Goal: Obtain resource: Download file/media

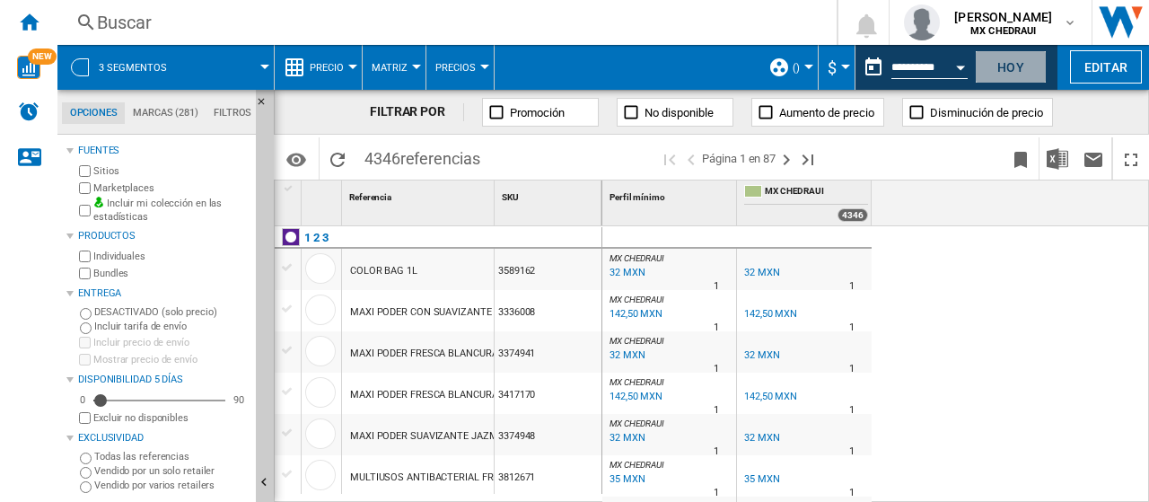
click at [1012, 62] on button "Hoy" at bounding box center [1011, 66] width 72 height 33
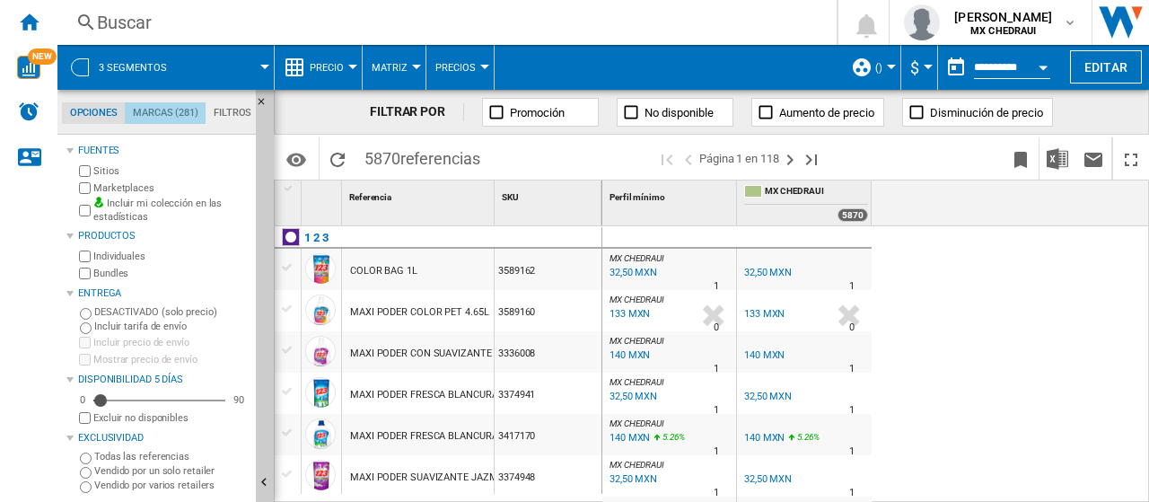
click at [168, 112] on md-tab-item "Marcas (281)" at bounding box center [165, 113] width 81 height 22
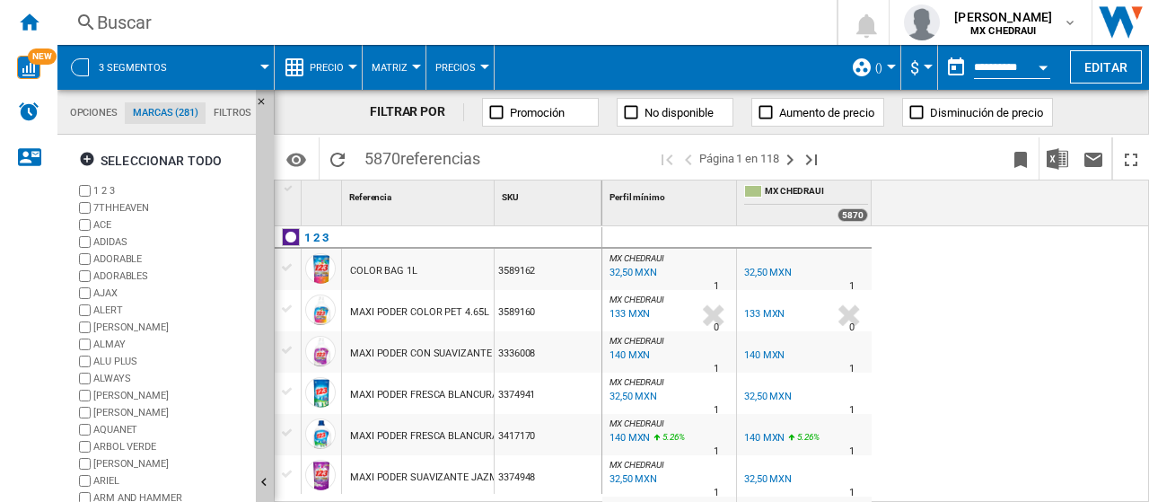
click at [228, 118] on md-tab-item "Filtros" at bounding box center [232, 113] width 54 height 22
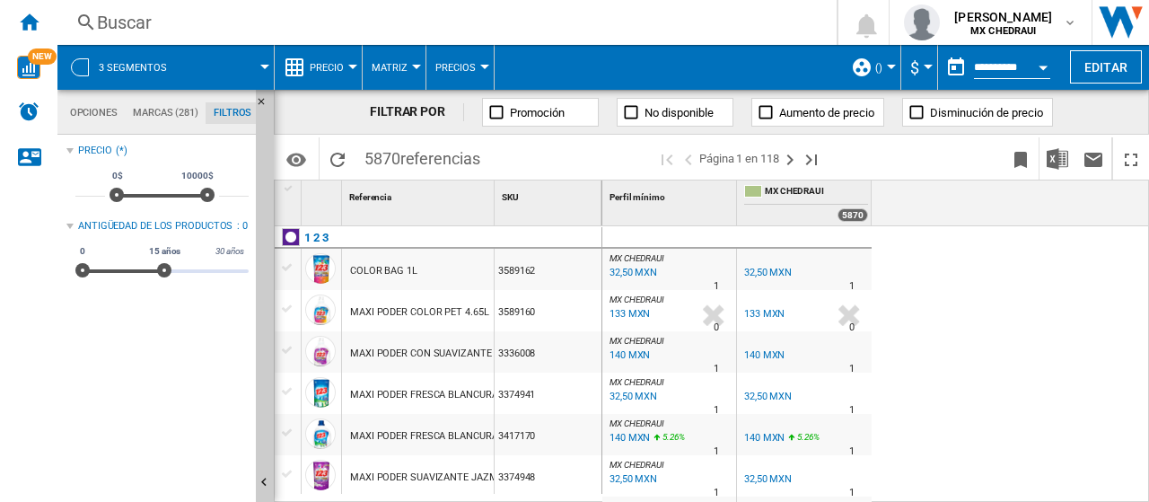
click at [167, 117] on md-tab-item "Marcas (281)" at bounding box center [165, 113] width 81 height 22
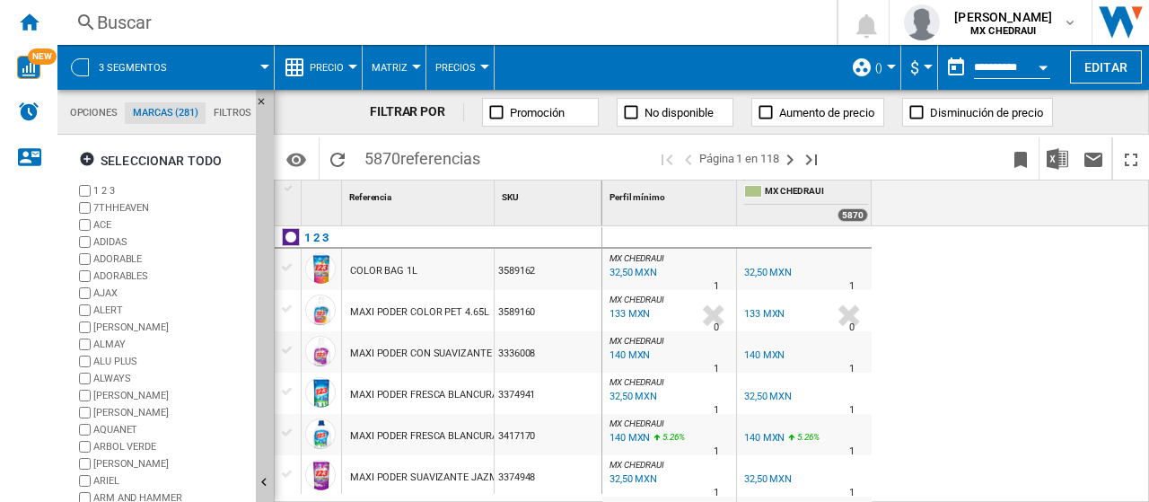
click at [106, 112] on md-tab-item "Opciones" at bounding box center [93, 113] width 63 height 22
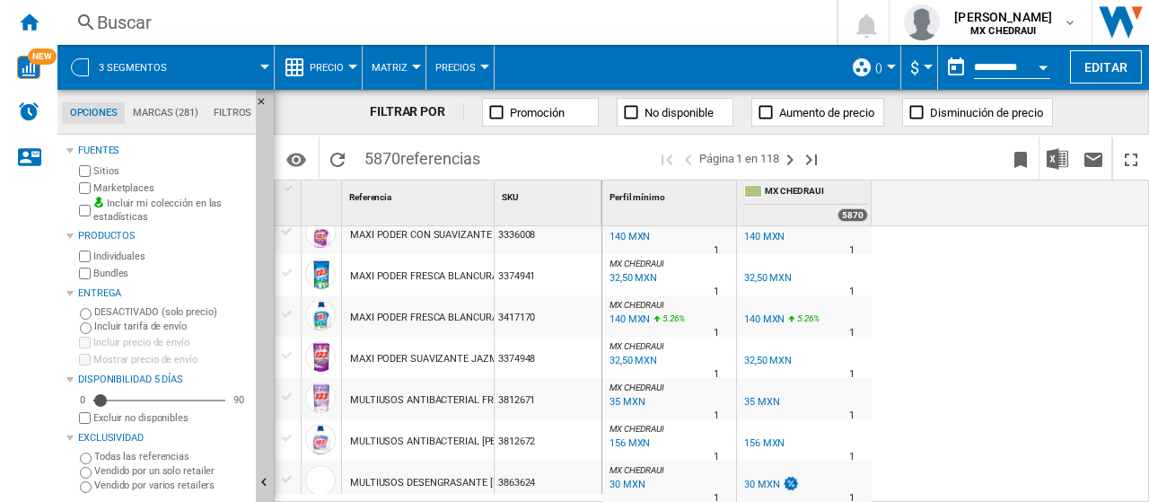
scroll to position [0, 0]
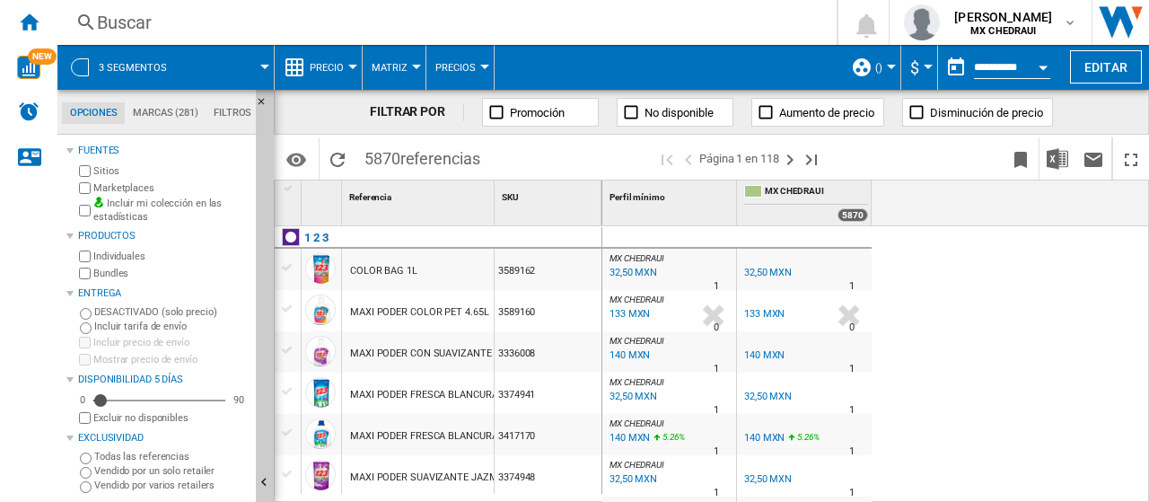
click at [122, 68] on span "3 segmentos" at bounding box center [133, 68] width 68 height 12
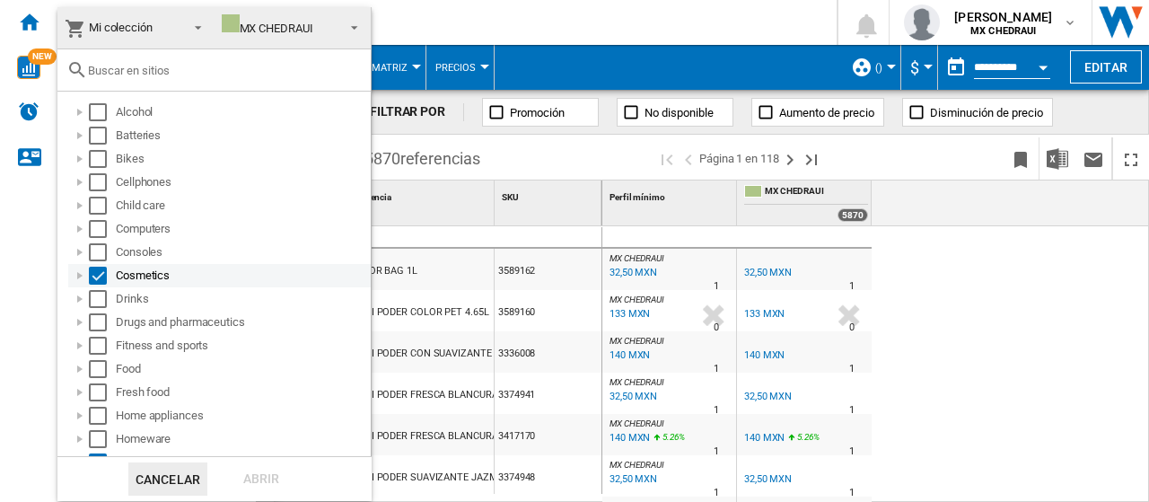
click at [101, 273] on div "Select" at bounding box center [98, 276] width 18 height 18
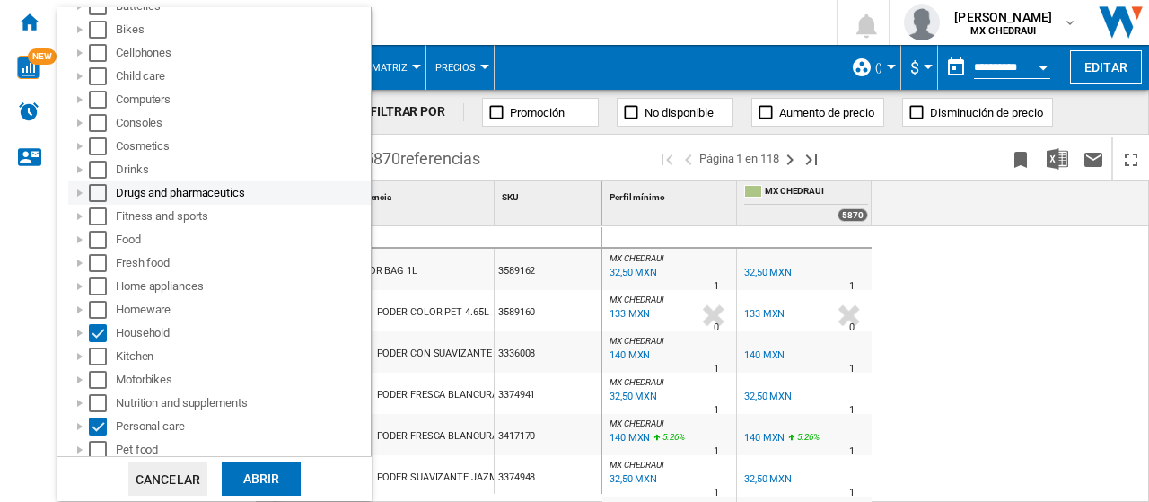
scroll to position [132, 0]
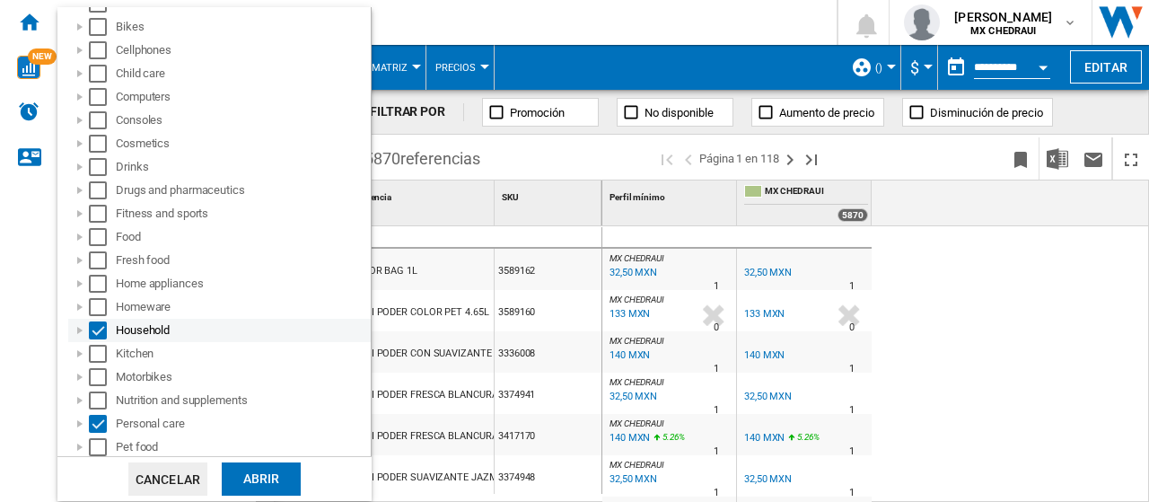
click at [109, 329] on md-checkbox "Select" at bounding box center [102, 330] width 27 height 18
click at [99, 421] on div "Select" at bounding box center [98, 424] width 18 height 18
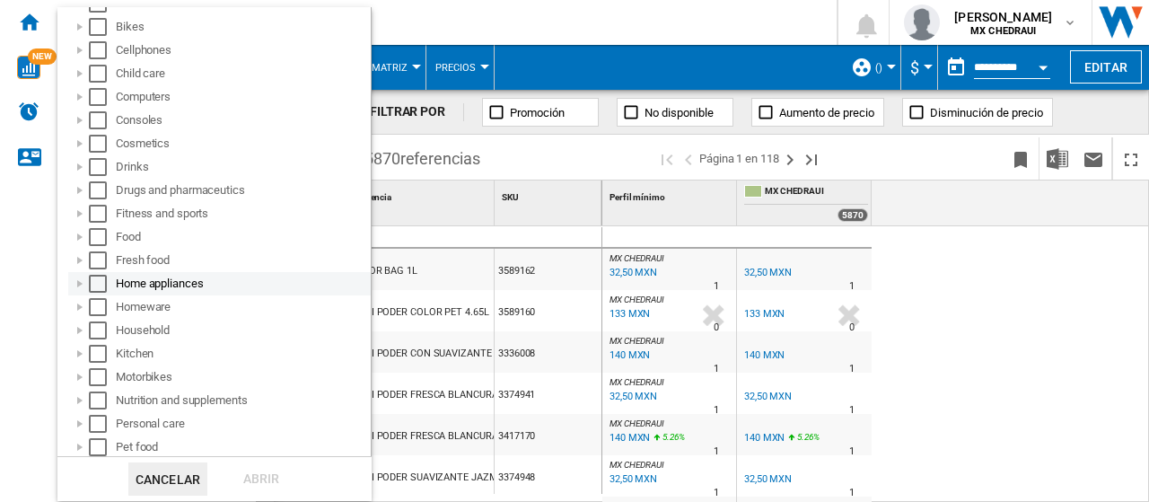
scroll to position [0, 0]
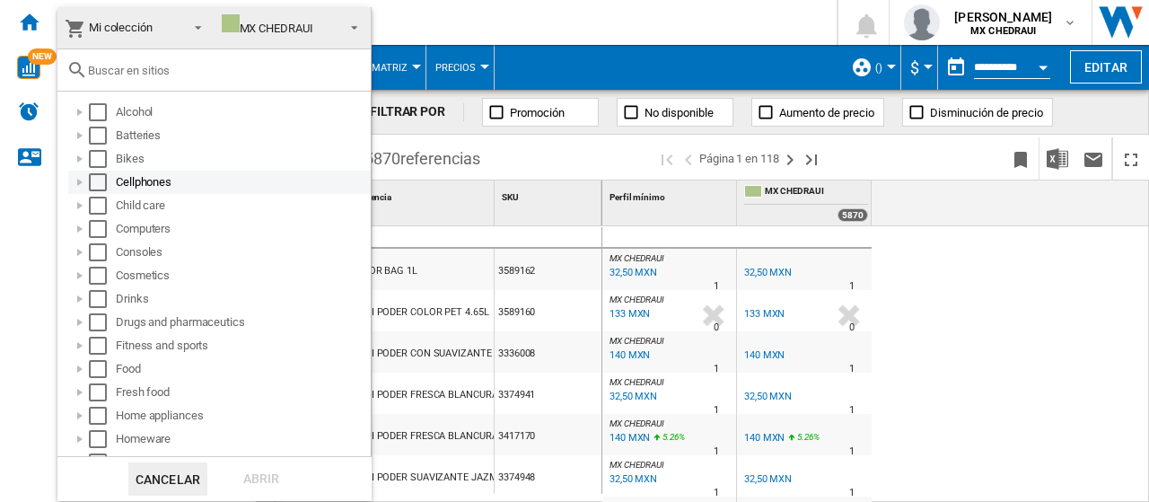
click at [101, 183] on div "Select" at bounding box center [98, 182] width 18 height 18
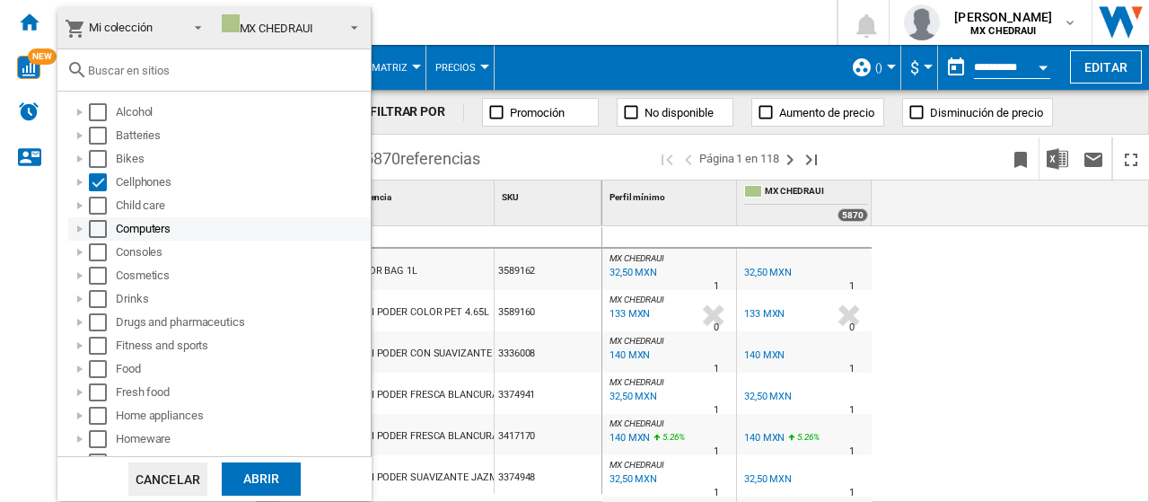
click at [103, 229] on div "Select" at bounding box center [98, 229] width 18 height 18
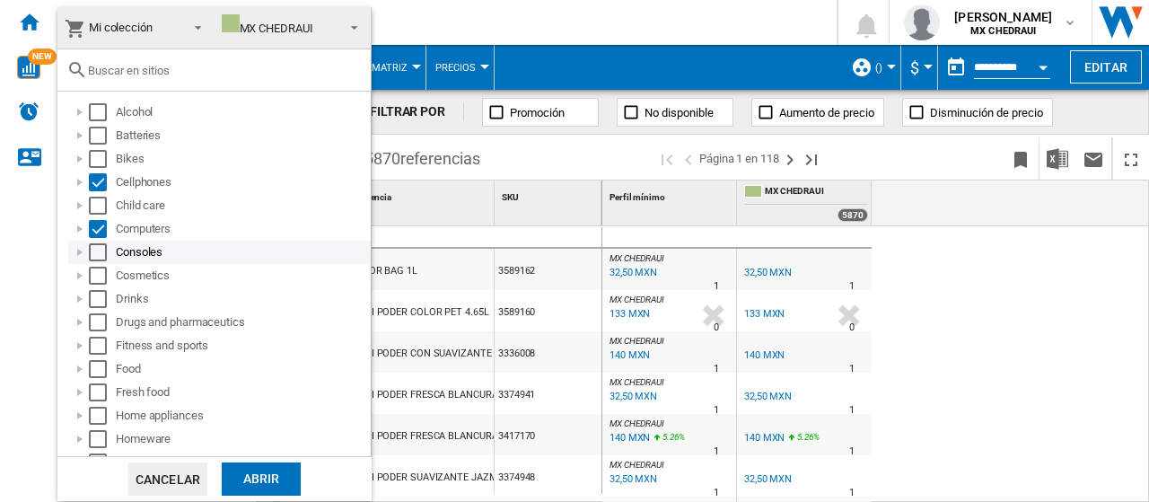
click at [102, 254] on div "Select" at bounding box center [98, 252] width 18 height 18
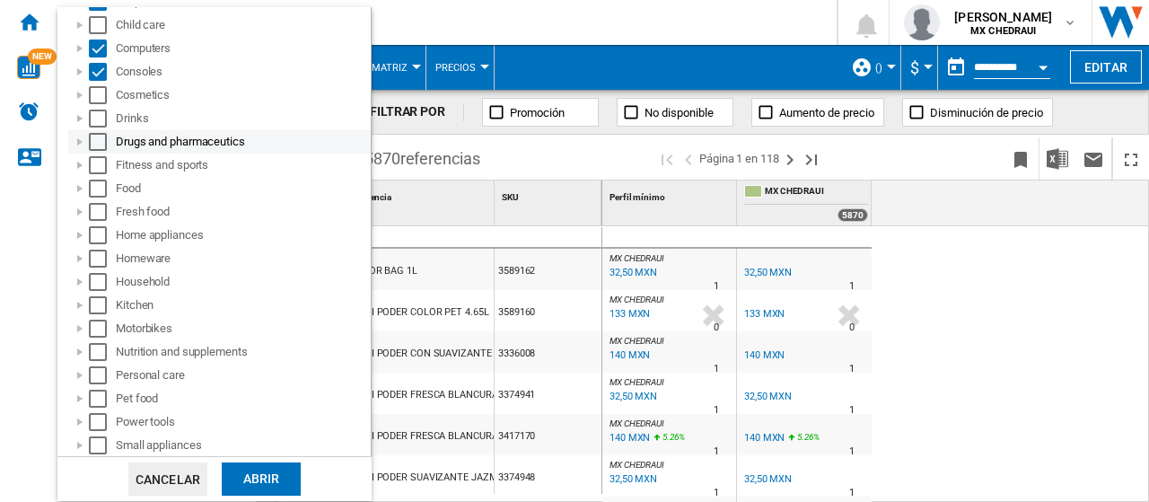
scroll to position [184, 0]
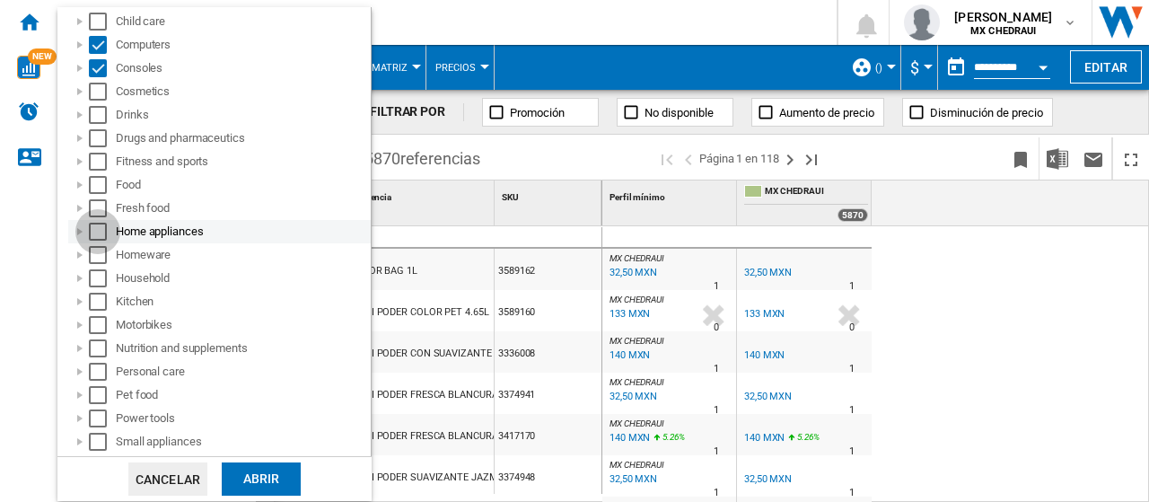
click at [103, 232] on div "Select" at bounding box center [98, 232] width 18 height 18
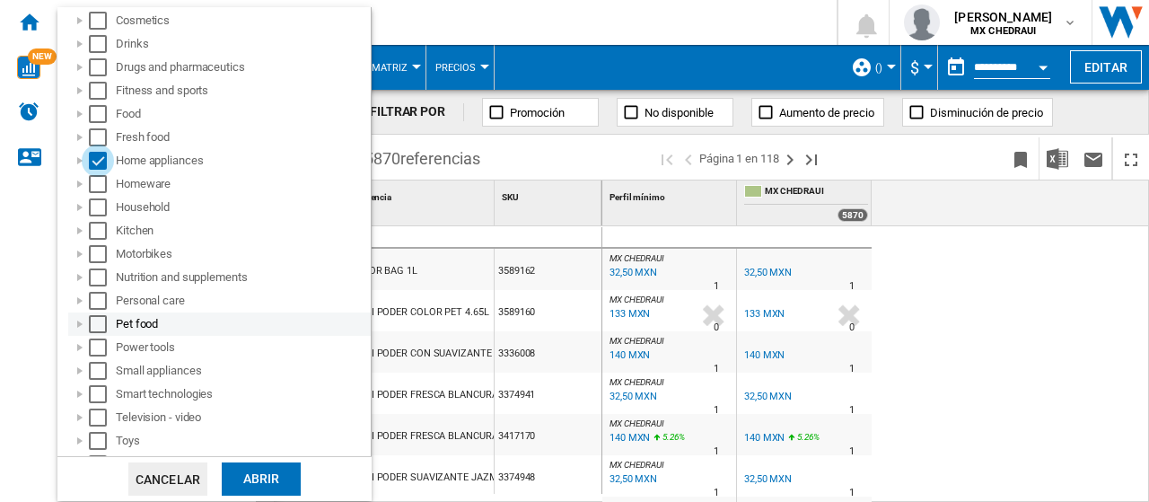
scroll to position [297, 0]
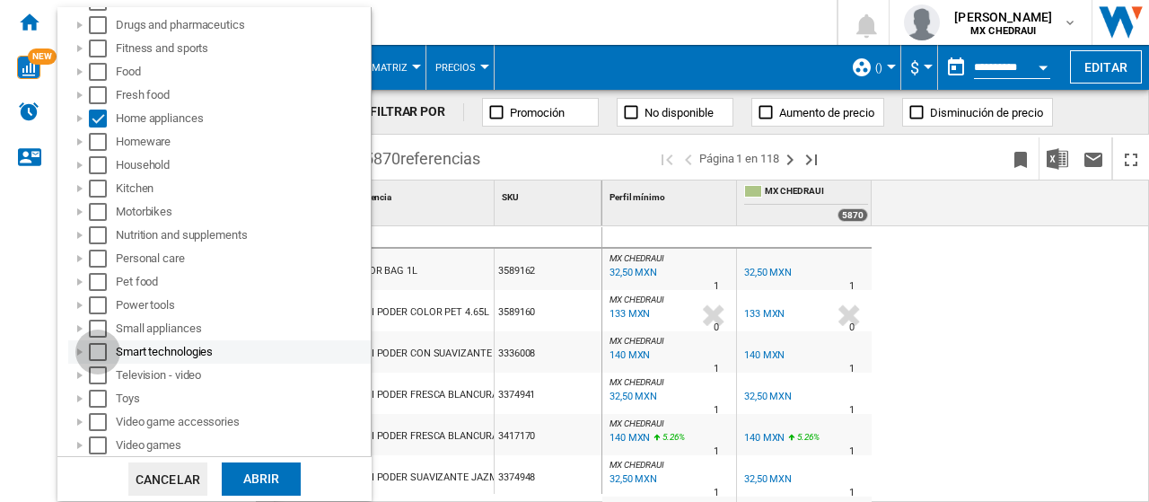
click at [101, 351] on div "Select" at bounding box center [98, 352] width 18 height 18
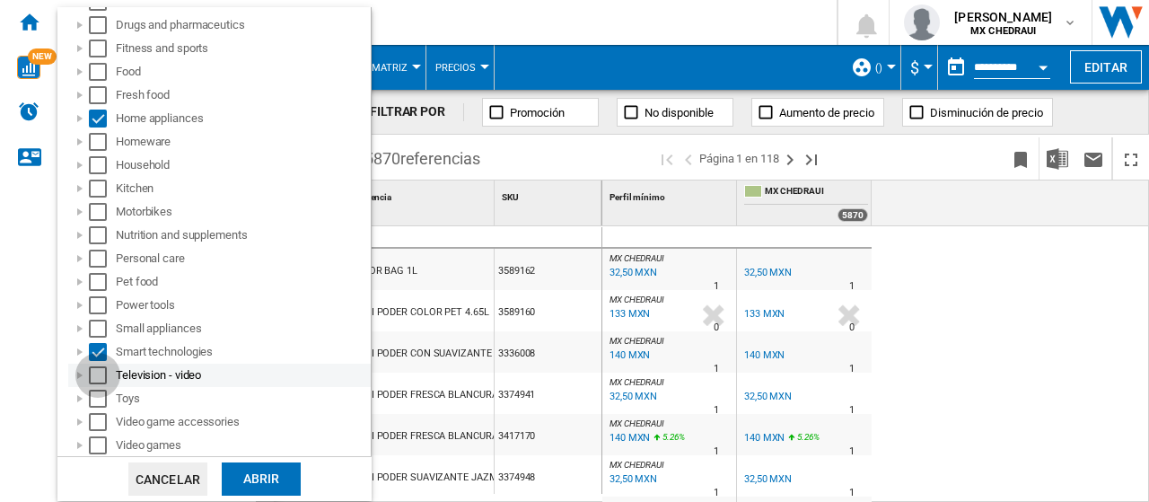
click at [101, 375] on div "Select" at bounding box center [98, 375] width 18 height 18
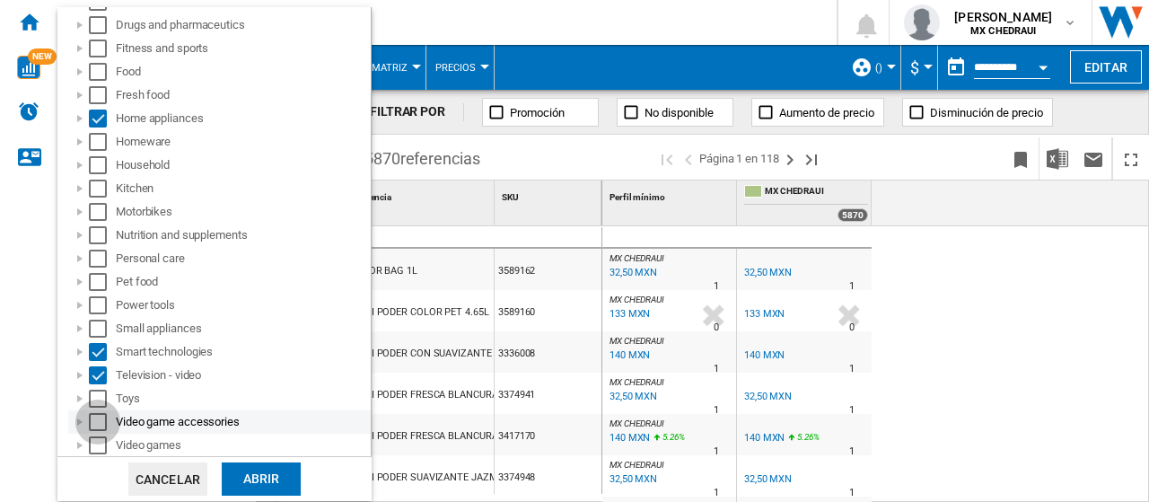
click at [105, 423] on div "Select" at bounding box center [98, 422] width 18 height 18
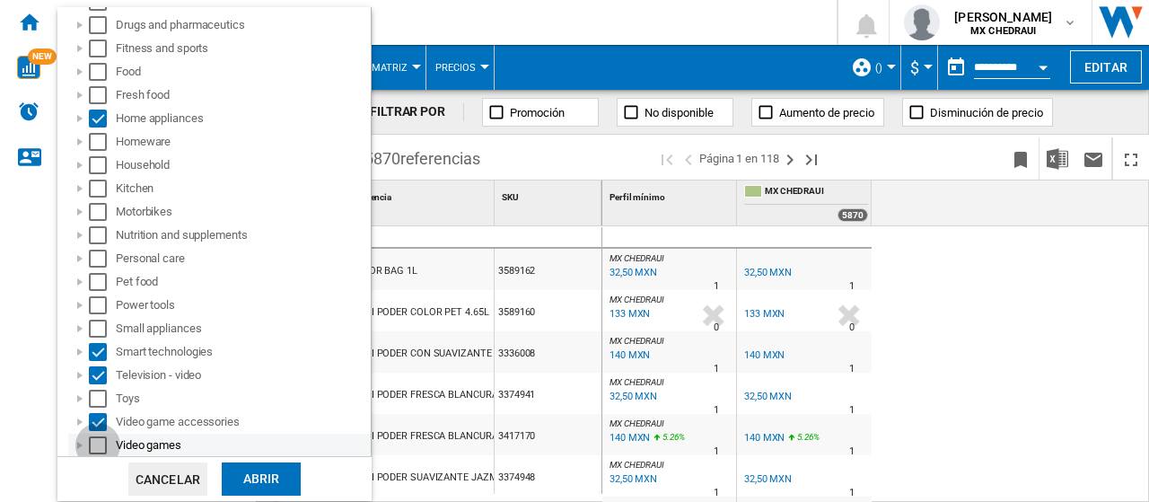
click at [105, 444] on div "Select" at bounding box center [98, 445] width 18 height 18
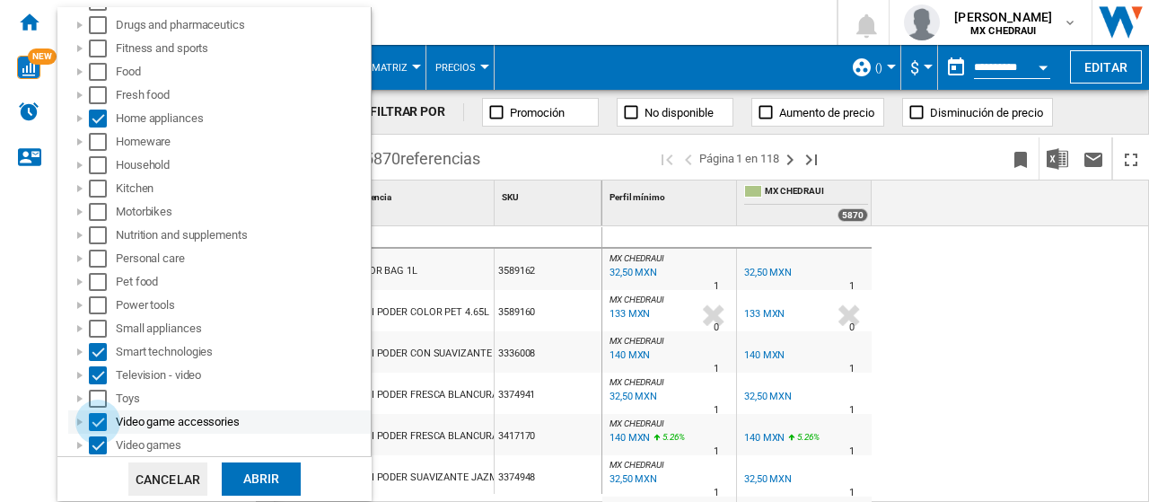
click at [101, 424] on div "Select" at bounding box center [98, 422] width 18 height 18
click at [267, 471] on div "Abrir" at bounding box center [261, 478] width 79 height 33
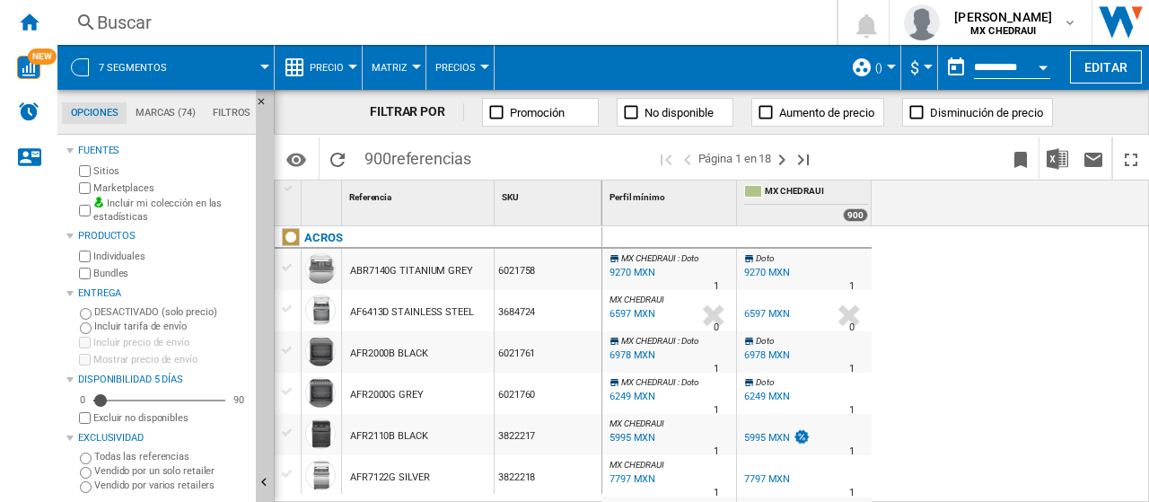
click at [415, 66] on div at bounding box center [416, 67] width 9 height 4
click at [576, 67] on md-backdrop at bounding box center [574, 251] width 1149 height 502
click at [1091, 74] on button "Editar" at bounding box center [1106, 66] width 72 height 33
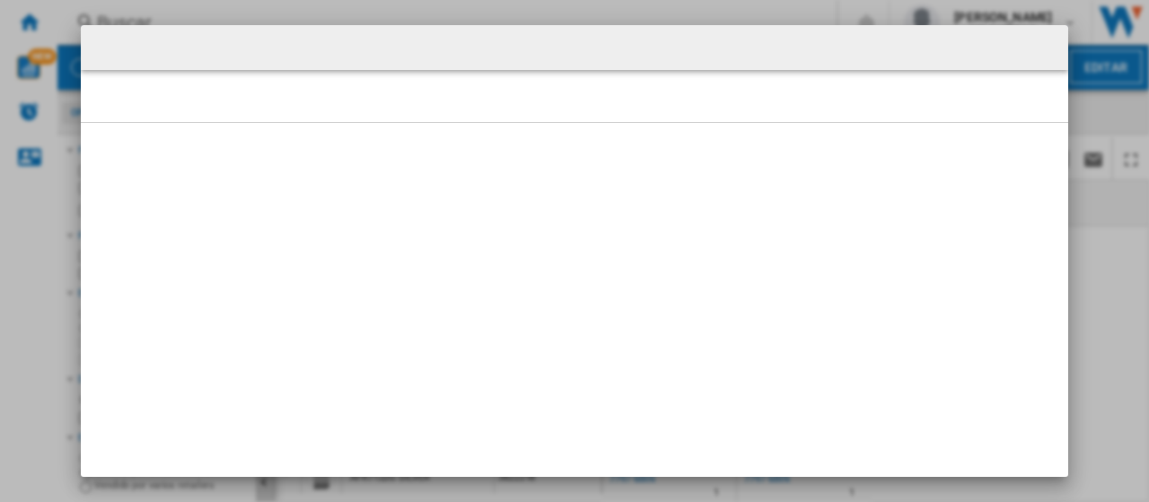
click at [1093, 155] on div at bounding box center [574, 251] width 1149 height 502
click at [1075, 48] on div at bounding box center [574, 251] width 1149 height 502
click at [964, 4] on div at bounding box center [574, 251] width 1149 height 502
drag, startPoint x: 1004, startPoint y: 35, endPoint x: 941, endPoint y: 242, distance: 216.6
click at [941, 242] on md-dialog at bounding box center [574, 250] width 987 height 451
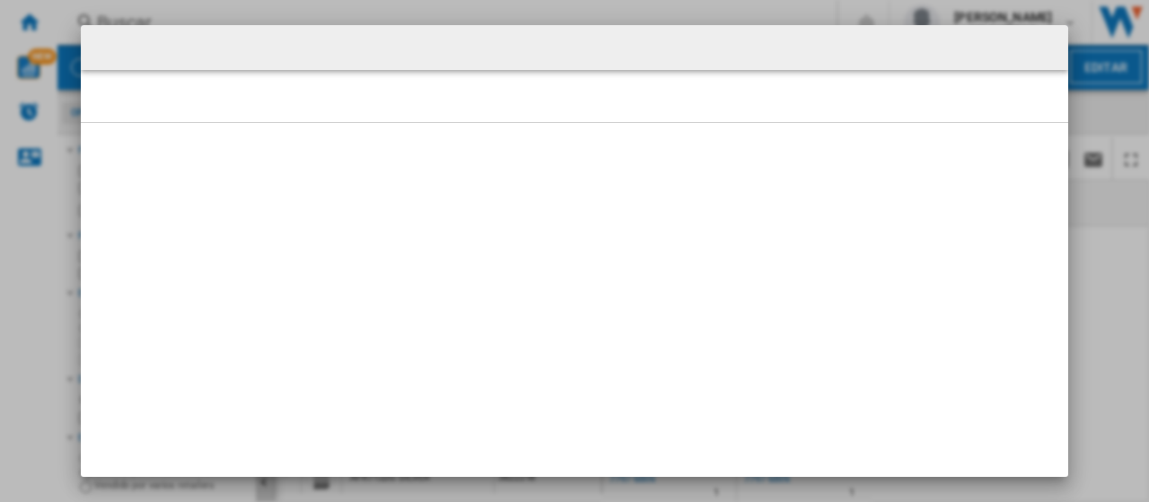
click at [865, 4] on div at bounding box center [574, 251] width 1149 height 502
click at [38, 161] on div at bounding box center [574, 251] width 1149 height 502
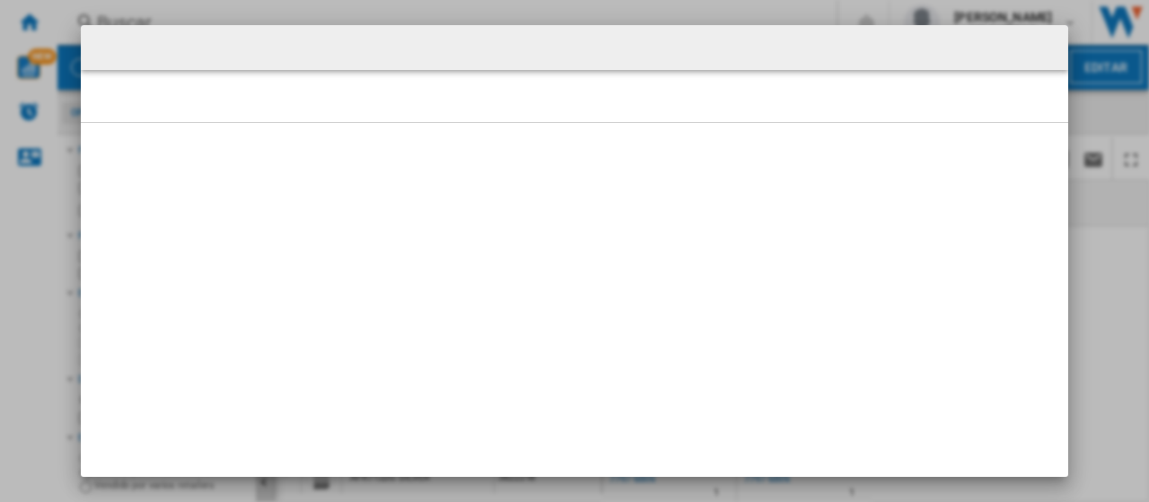
click at [38, 161] on div at bounding box center [574, 251] width 1149 height 502
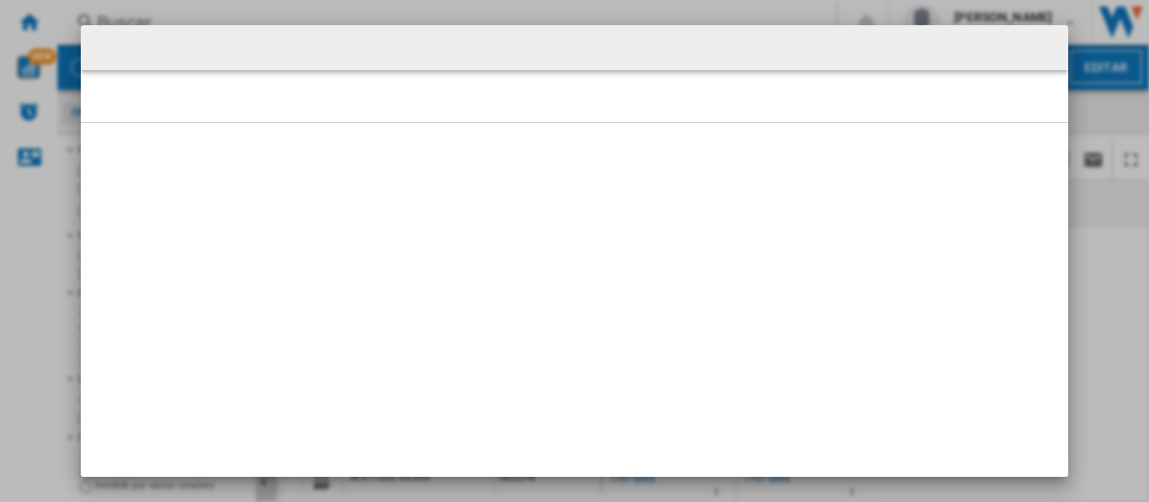
drag, startPoint x: 172, startPoint y: 44, endPoint x: 284, endPoint y: 259, distance: 242.8
click at [284, 259] on md-dialog at bounding box center [574, 250] width 987 height 451
click at [1105, 132] on div at bounding box center [574, 251] width 1149 height 502
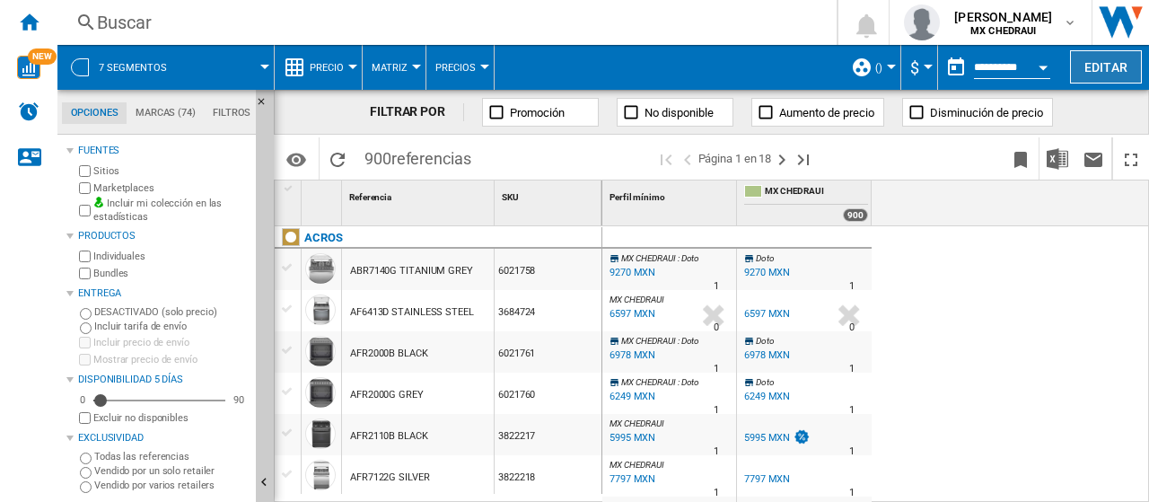
click at [1106, 72] on button "Editar" at bounding box center [1106, 66] width 72 height 33
click at [786, 153] on ng-md-icon "Página siguiente" at bounding box center [782, 160] width 22 height 22
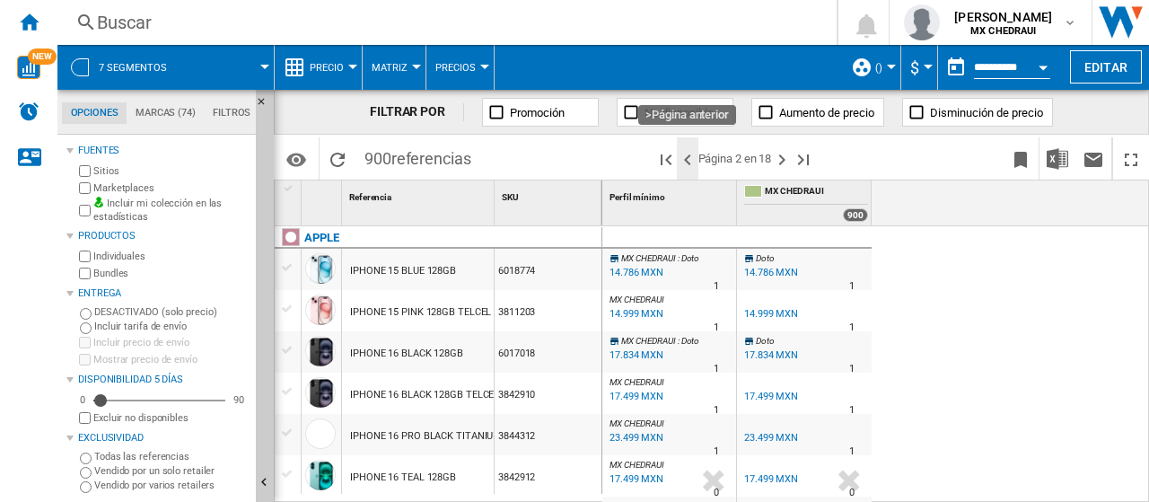
click at [683, 162] on ng-md-icon ">Página anterior" at bounding box center [688, 160] width 22 height 22
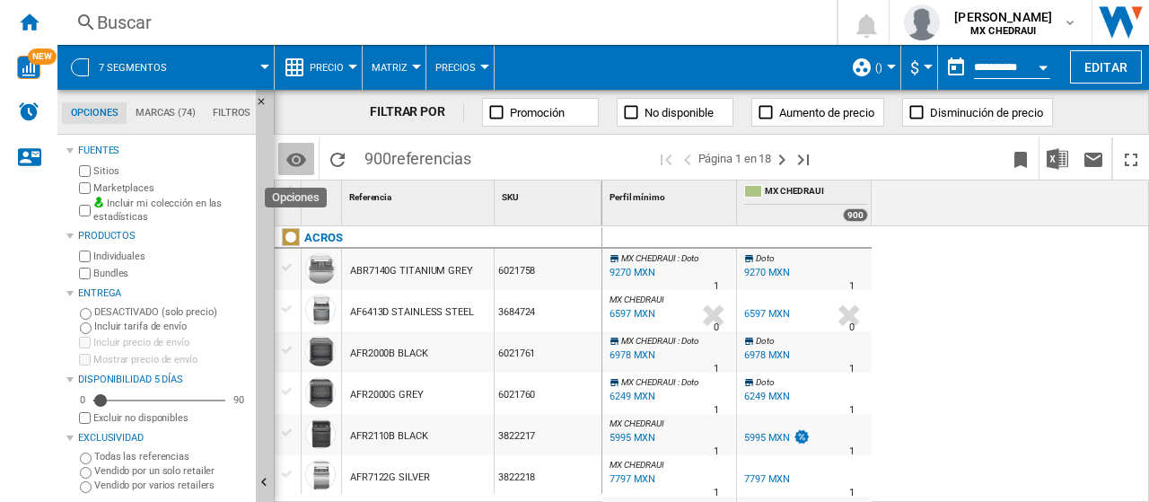
click at [293, 164] on md-icon "Opciones" at bounding box center [296, 160] width 22 height 22
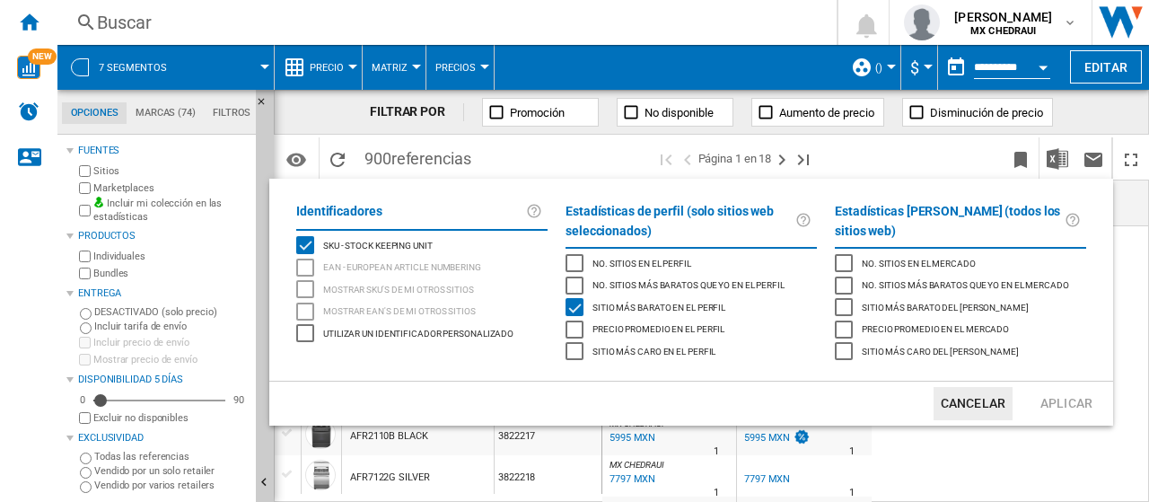
click at [782, 159] on md-backdrop at bounding box center [574, 251] width 1149 height 502
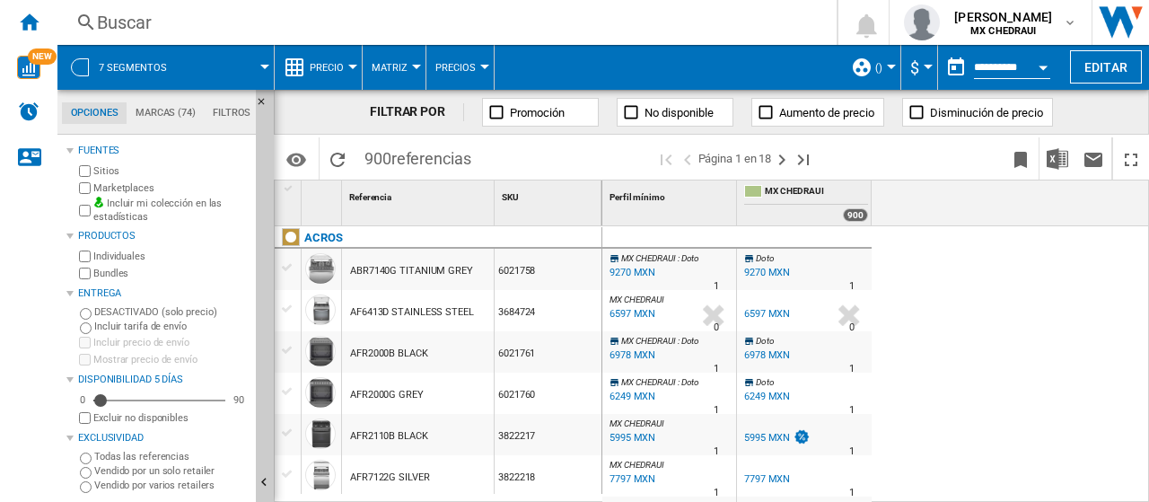
click at [925, 67] on div "Currency" at bounding box center [927, 67] width 9 height 4
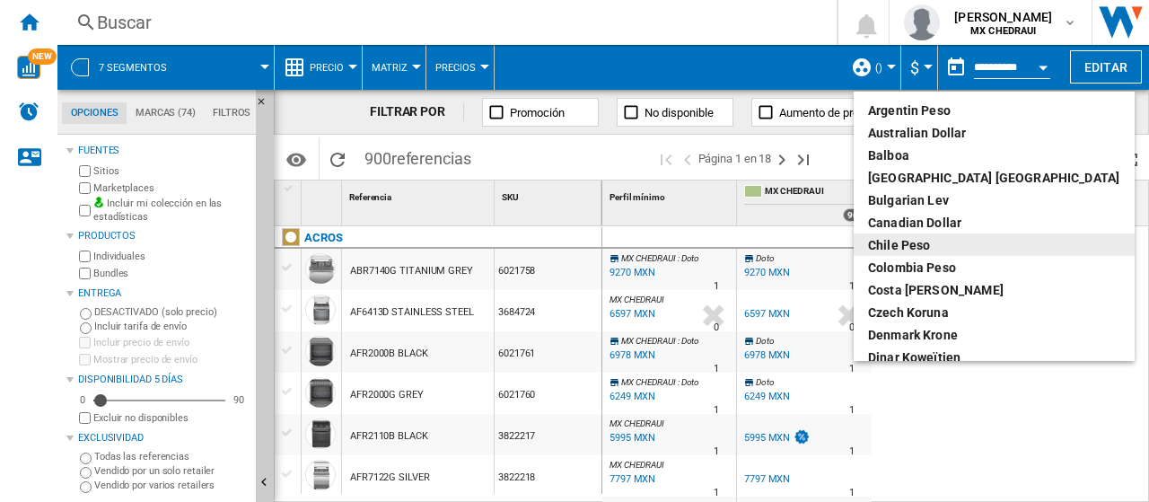
click at [1121, 265] on md-backdrop at bounding box center [574, 251] width 1149 height 502
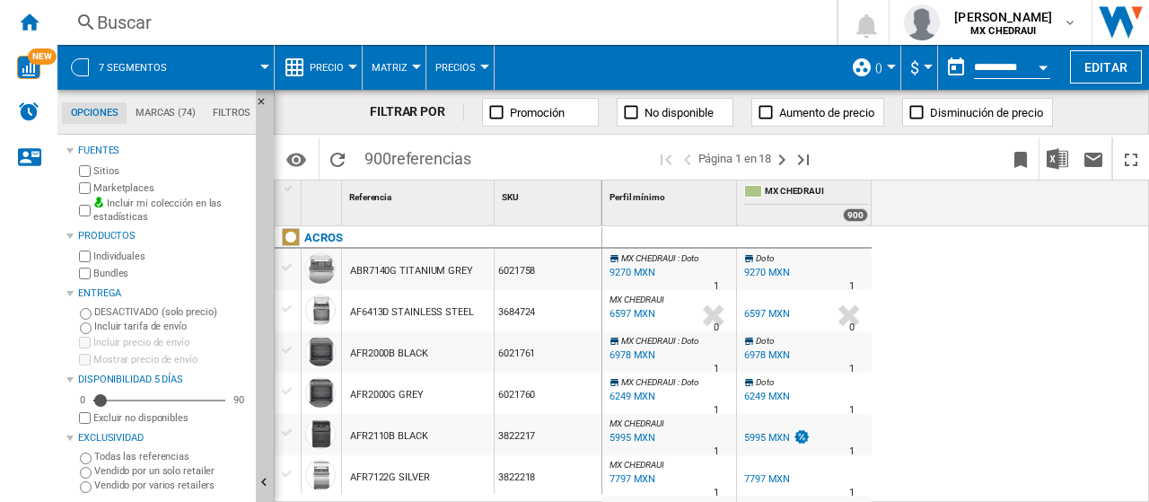
click at [456, 55] on button "Precios" at bounding box center [459, 67] width 49 height 45
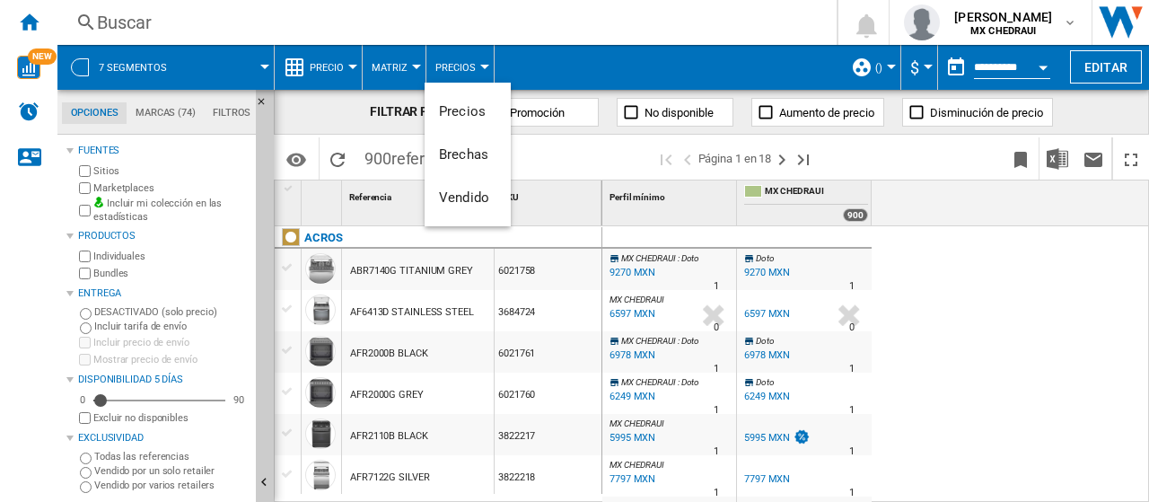
click at [602, 65] on md-backdrop at bounding box center [574, 251] width 1149 height 502
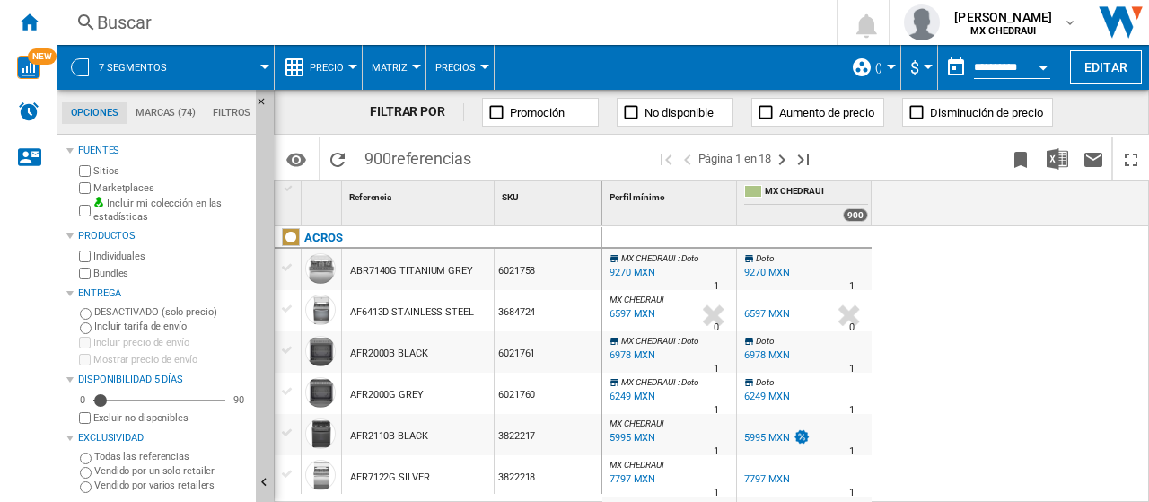
click at [390, 65] on span "Matriz" at bounding box center [389, 68] width 36 height 12
click at [414, 121] on button "Matriz" at bounding box center [416, 111] width 109 height 43
click at [226, 115] on md-tab-item "Filtros" at bounding box center [232, 113] width 56 height 22
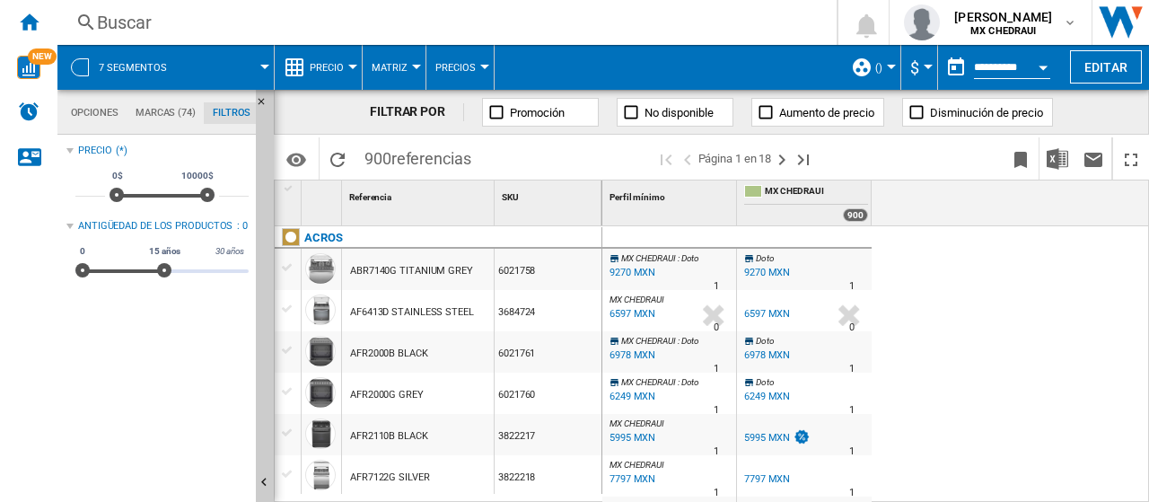
scroll to position [116, 0]
click at [163, 112] on md-tab-item "Marcas (74)" at bounding box center [165, 113] width 77 height 22
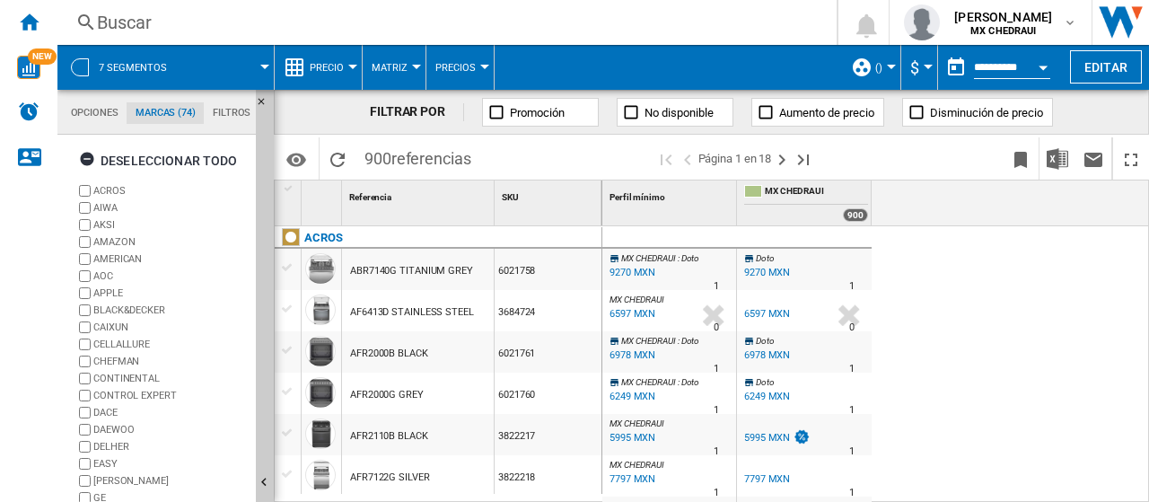
scroll to position [68, 0]
click at [113, 113] on md-tab-item "Opciones" at bounding box center [94, 113] width 65 height 22
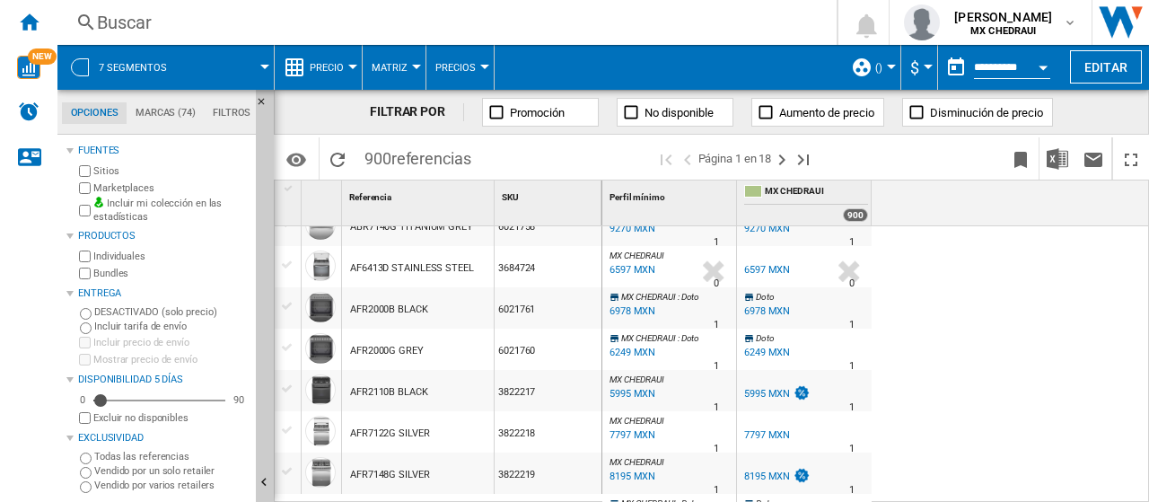
scroll to position [0, 0]
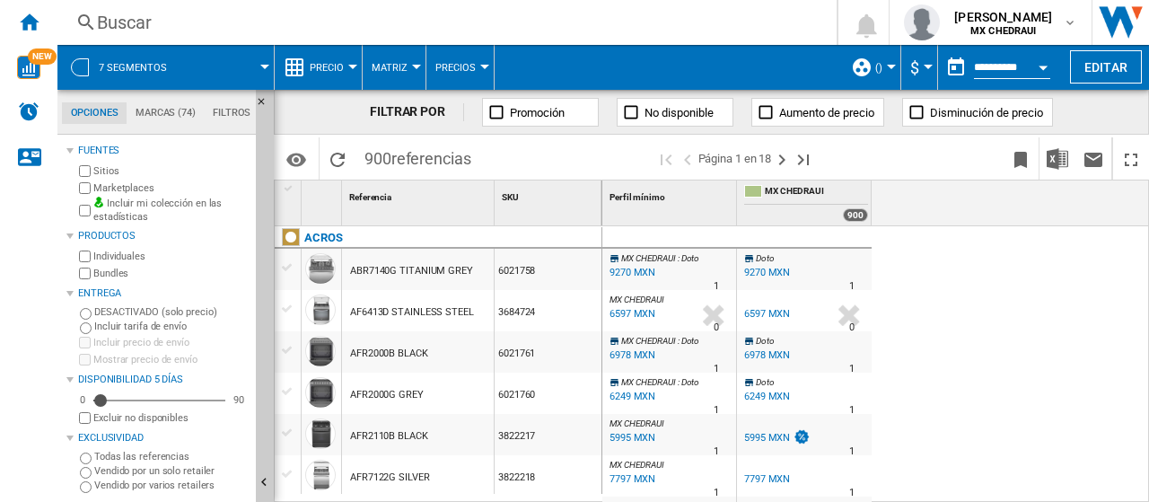
drag, startPoint x: 870, startPoint y: 188, endPoint x: 941, endPoint y: 203, distance: 72.5
click at [941, 203] on div "Perfil mínimo 1 MX CHEDRAUI 900" at bounding box center [875, 202] width 547 height 45
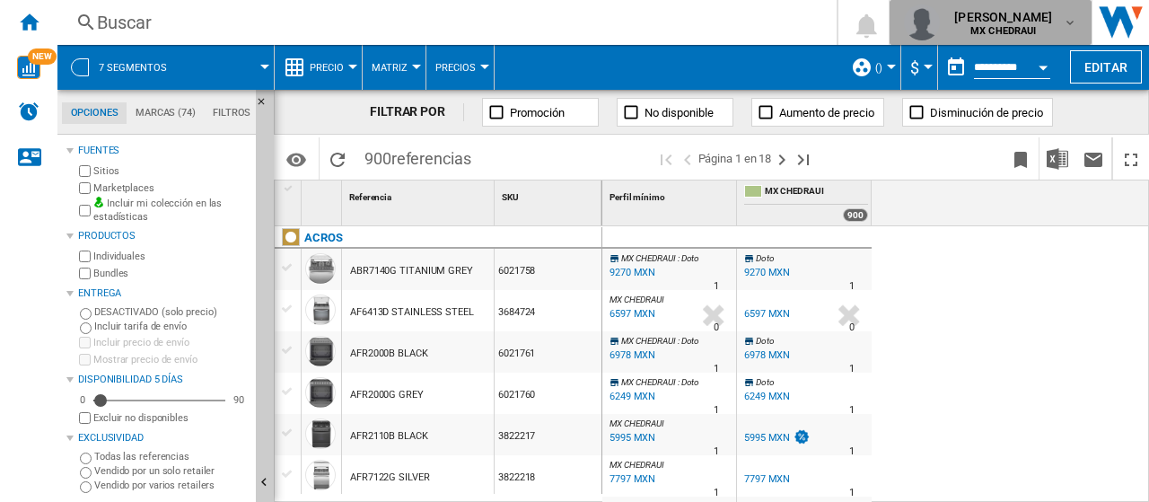
click at [1065, 28] on md-icon "button" at bounding box center [1069, 22] width 14 height 14
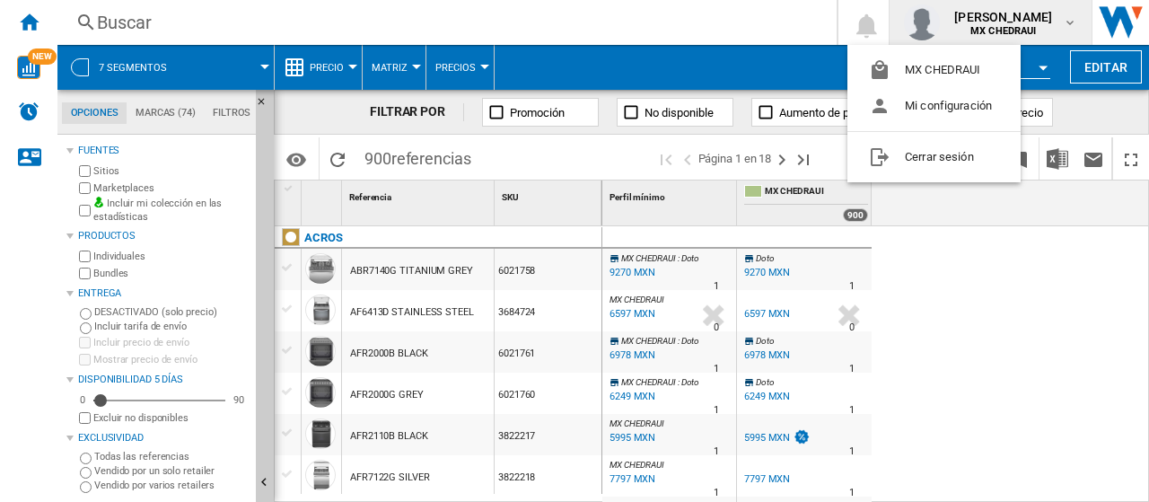
click at [1065, 233] on md-backdrop at bounding box center [574, 251] width 1149 height 502
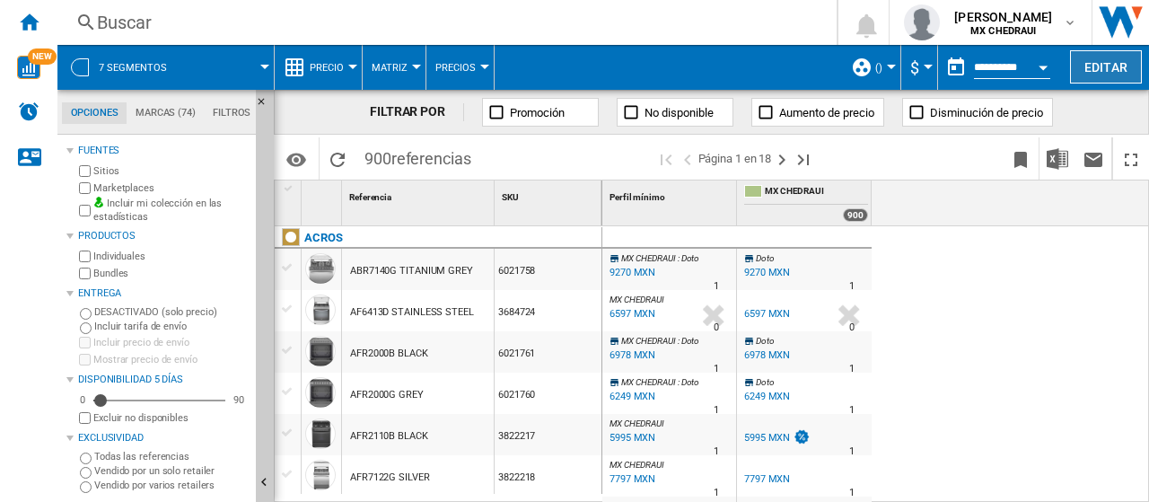
click at [1085, 57] on button "Editar" at bounding box center [1106, 66] width 72 height 33
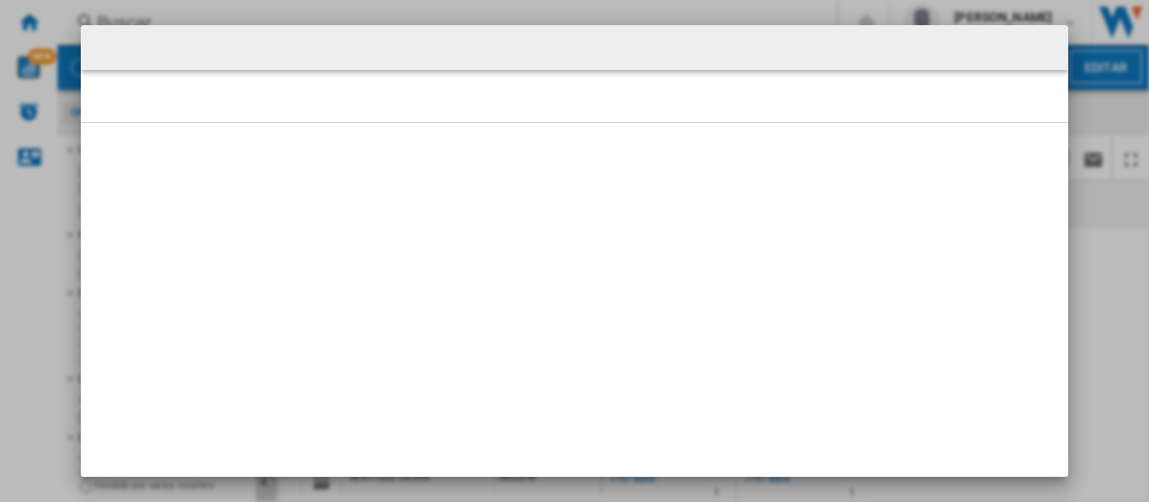
drag, startPoint x: 1085, startPoint y: 57, endPoint x: 1125, endPoint y: 223, distance: 170.8
click at [1125, 223] on div at bounding box center [574, 251] width 1149 height 502
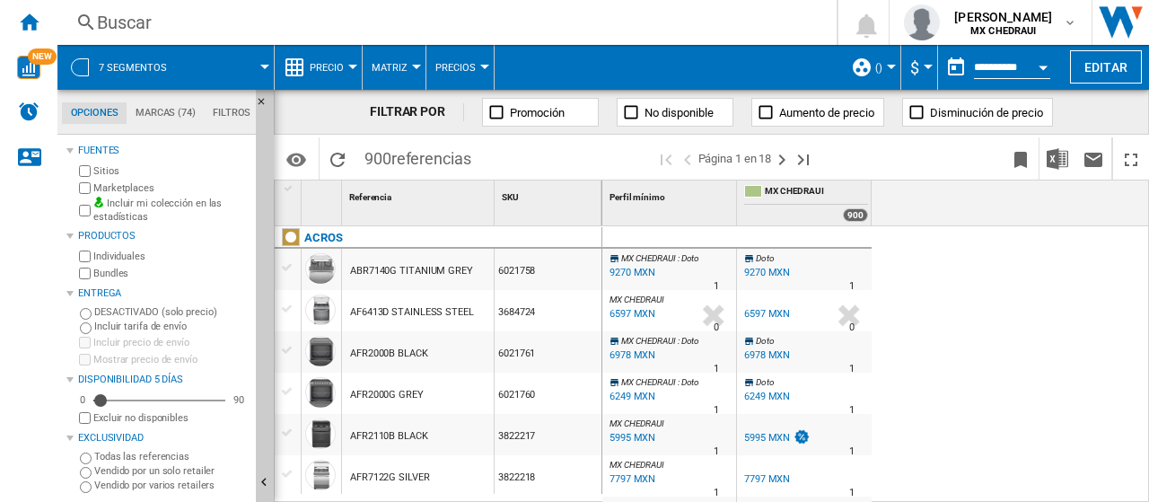
click at [778, 188] on span "MX CHEDRAUI" at bounding box center [816, 192] width 103 height 15
click at [267, 478] on ng-md-icon "Ocultar" at bounding box center [267, 485] width 22 height 22
click at [1064, 167] on img "Descargar en Excel" at bounding box center [1057, 159] width 22 height 22
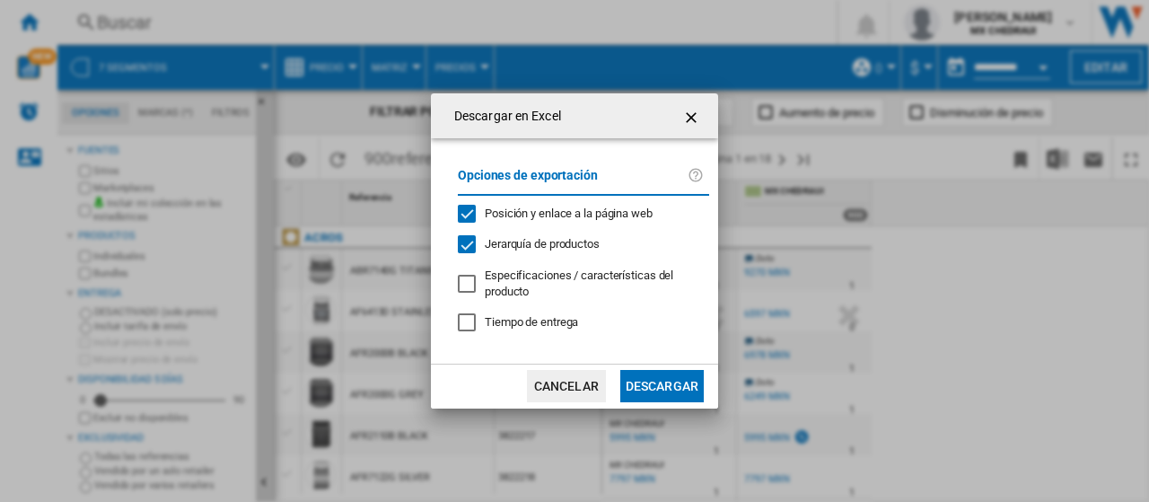
click at [646, 380] on button "Descargar" at bounding box center [661, 386] width 83 height 32
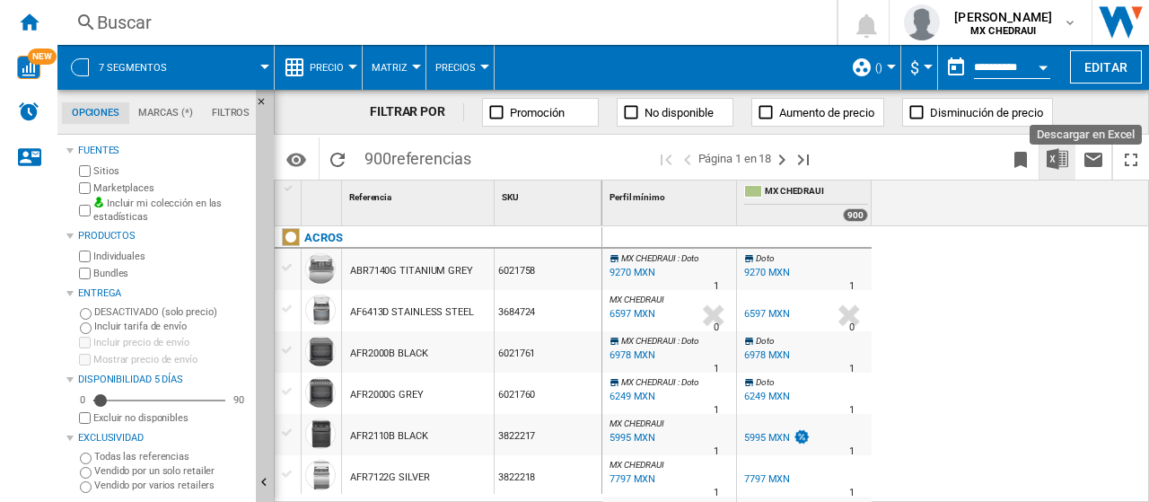
click at [1061, 159] on img "Descargar en Excel" at bounding box center [1057, 159] width 22 height 22
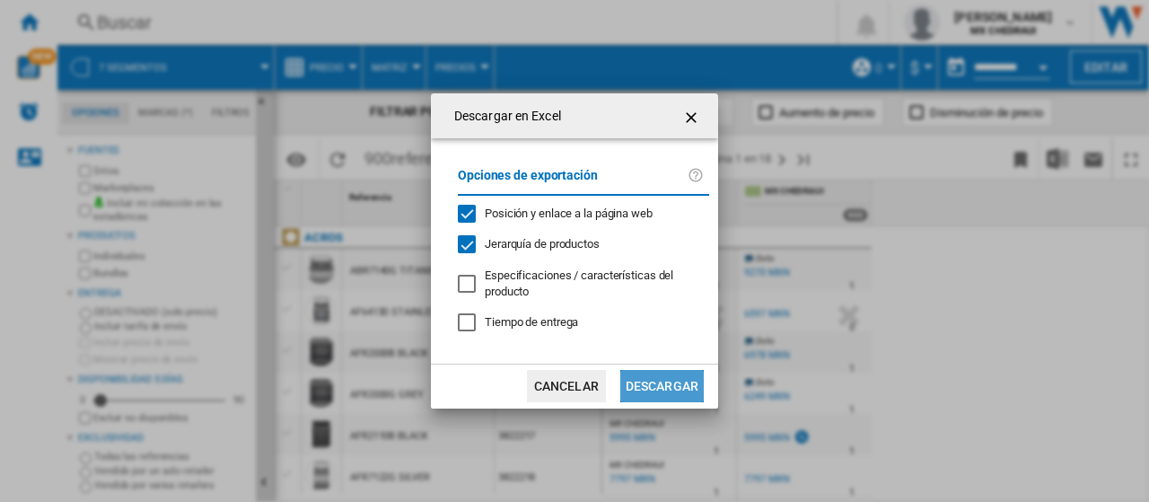
click at [654, 387] on button "Descargar" at bounding box center [661, 386] width 83 height 32
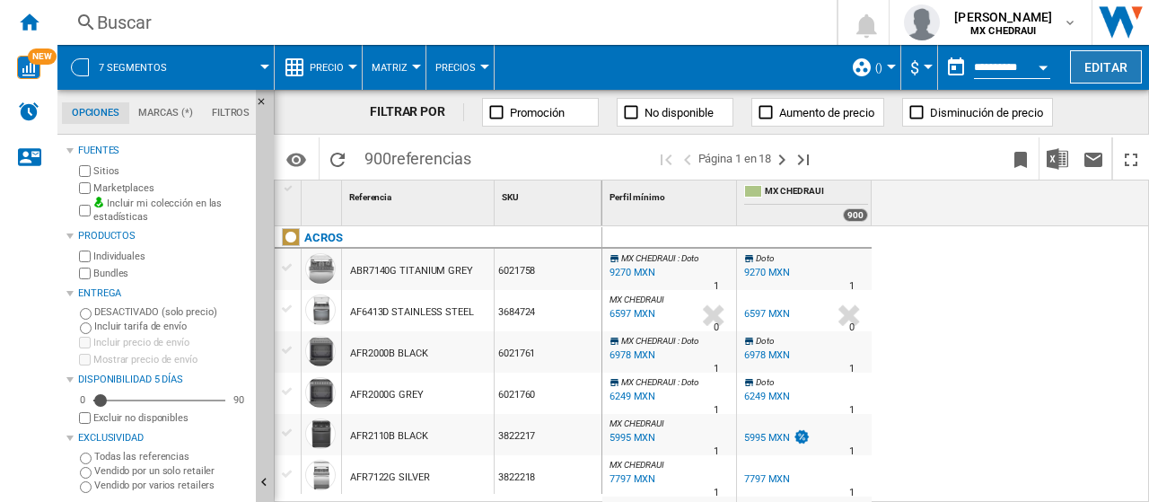
click at [1097, 63] on button "Editar" at bounding box center [1106, 66] width 72 height 33
click at [302, 162] on md-icon "Opciones" at bounding box center [296, 160] width 22 height 22
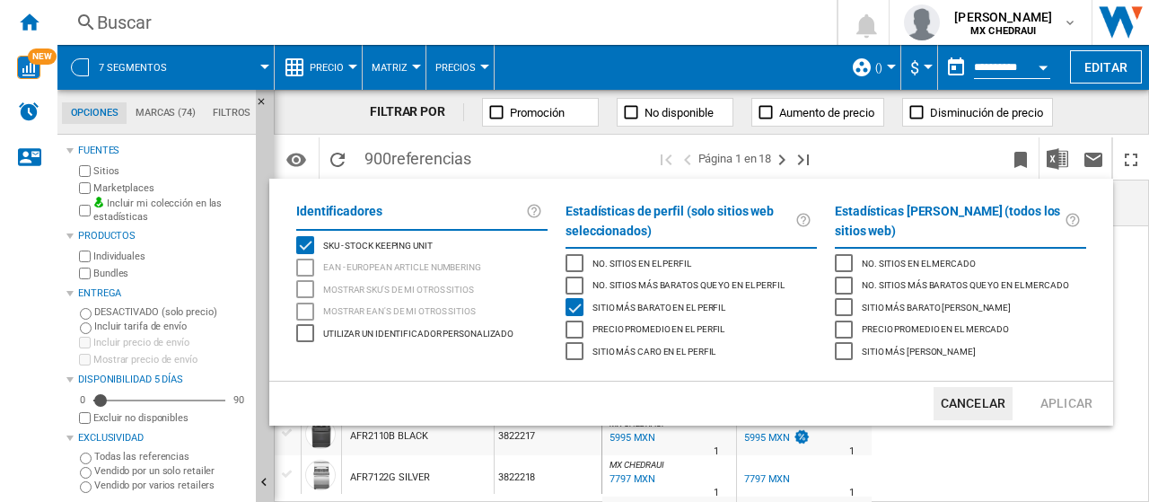
click at [1067, 120] on md-backdrop at bounding box center [574, 251] width 1149 height 502
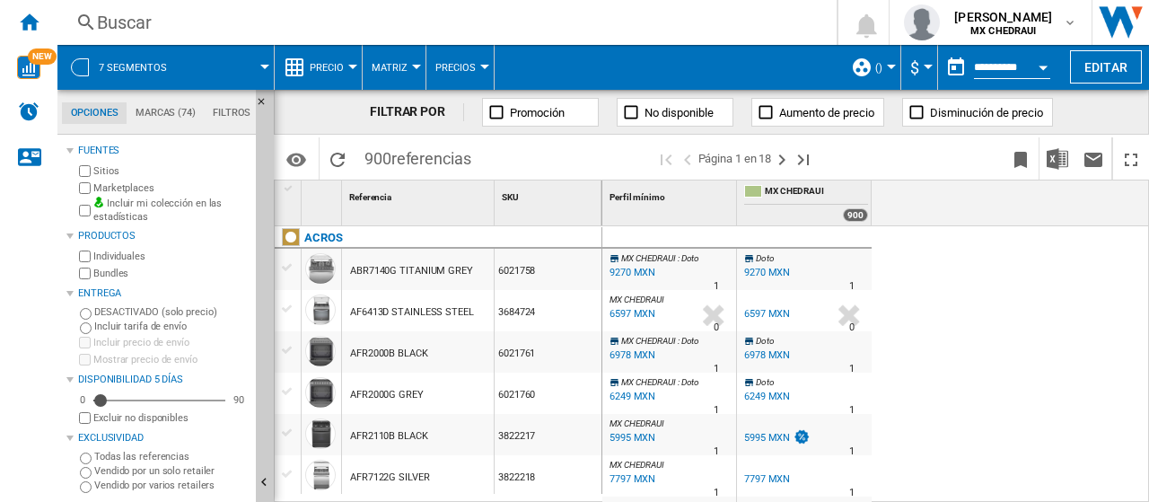
click at [459, 79] on button "Precios" at bounding box center [459, 67] width 49 height 45
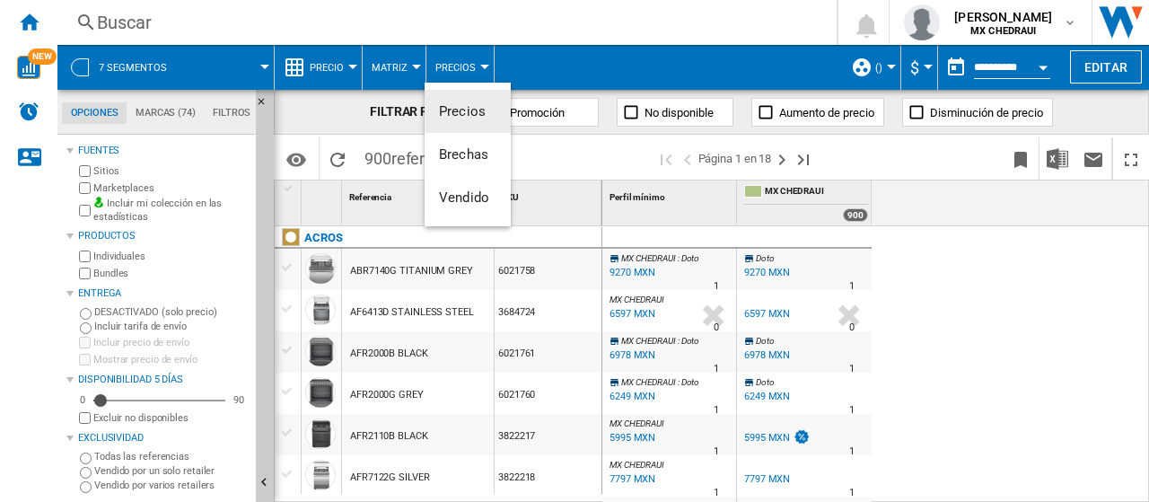
click at [400, 67] on md-backdrop at bounding box center [574, 251] width 1149 height 502
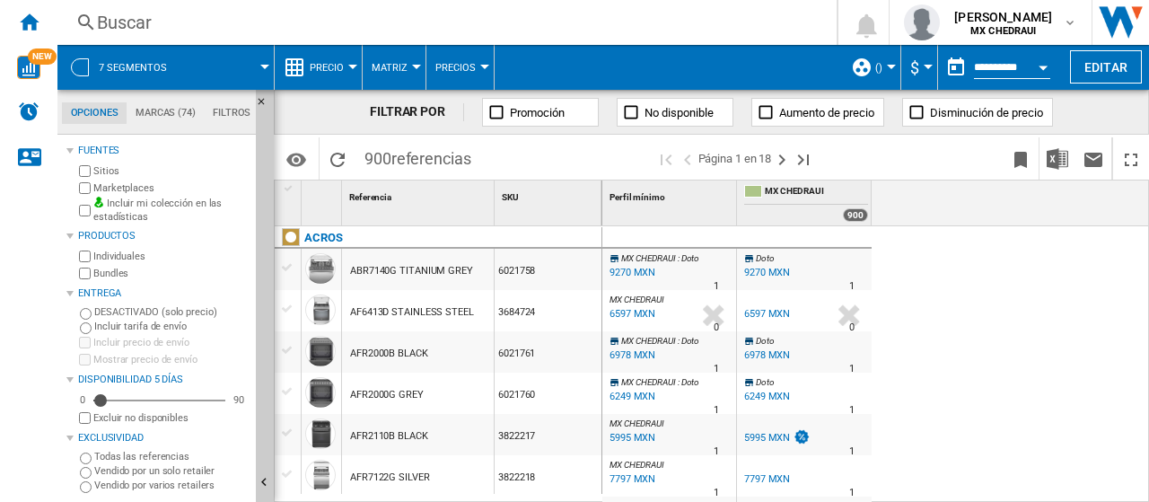
click at [400, 67] on span "Matriz" at bounding box center [389, 68] width 36 height 12
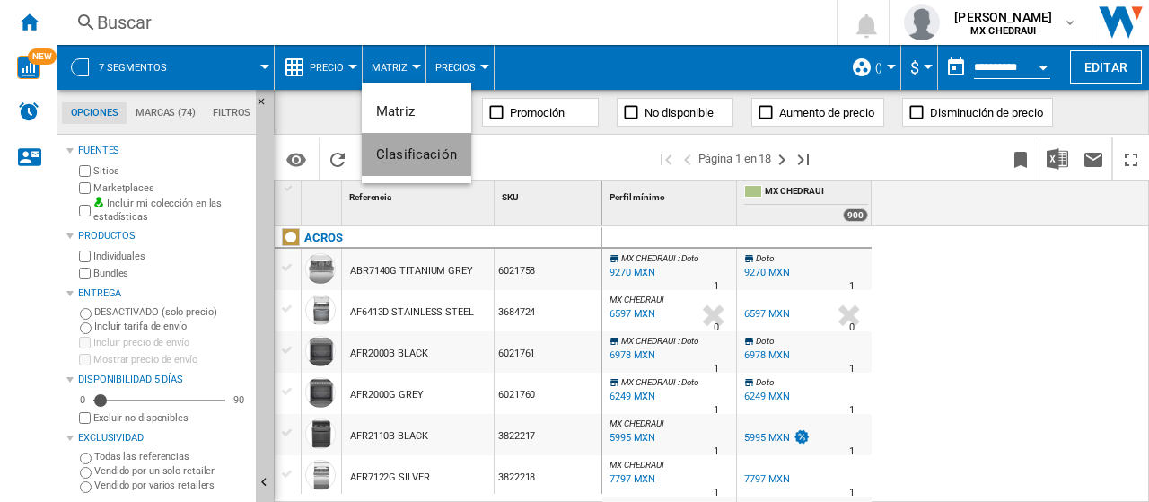
click at [434, 154] on span "Clasificación" at bounding box center [416, 154] width 81 height 16
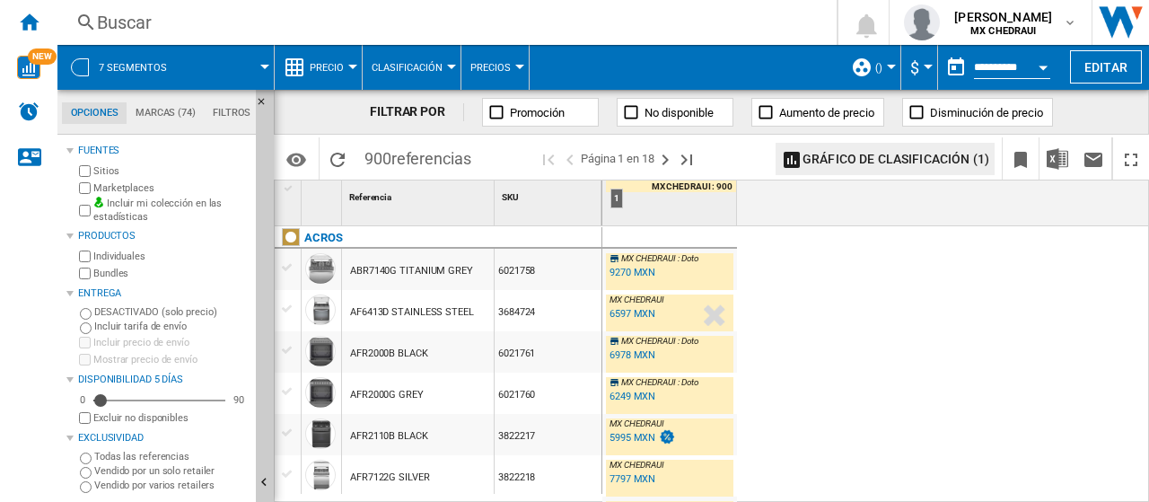
click at [415, 72] on span "Clasificación" at bounding box center [406, 68] width 71 height 12
click at [436, 117] on button "Matriz" at bounding box center [416, 111] width 109 height 43
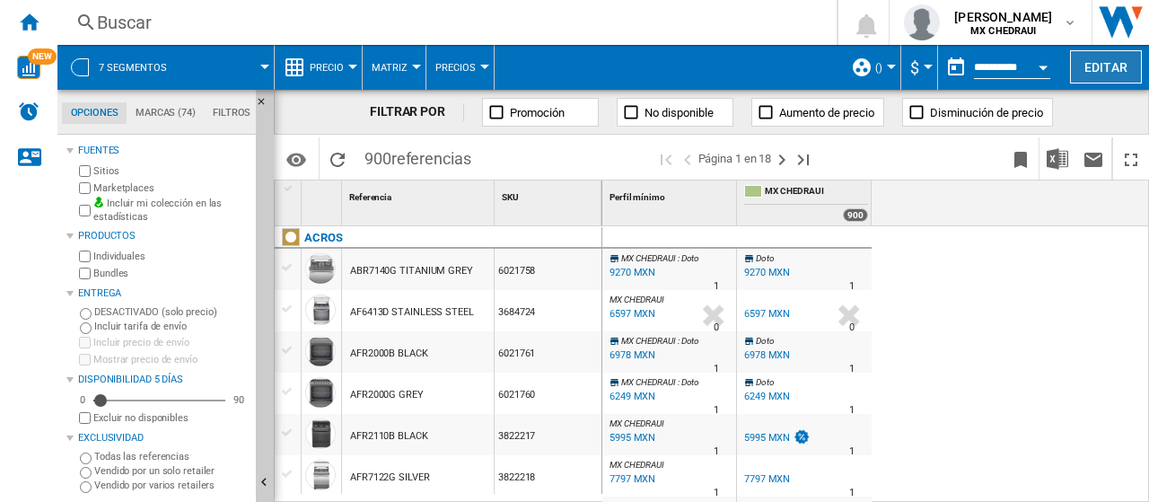
click at [1111, 58] on button "Editar" at bounding box center [1106, 66] width 72 height 33
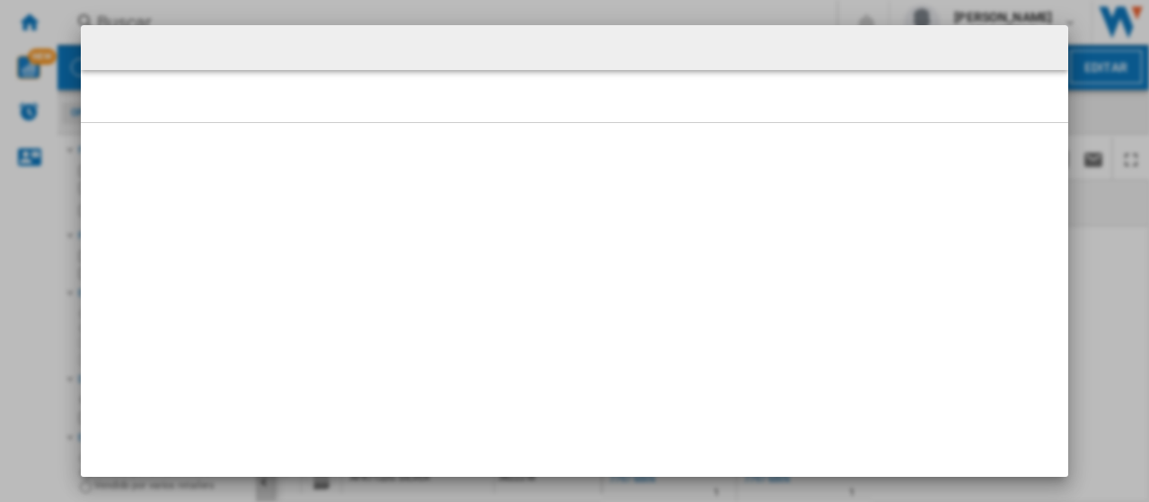
click at [634, 60] on div at bounding box center [574, 47] width 987 height 45
click at [567, 48] on div at bounding box center [574, 47] width 987 height 45
drag, startPoint x: 555, startPoint y: 210, endPoint x: 546, endPoint y: 310, distance: 100.0
click at [546, 310] on md-dialog at bounding box center [574, 250] width 987 height 451
